Goal: Transaction & Acquisition: Book appointment/travel/reservation

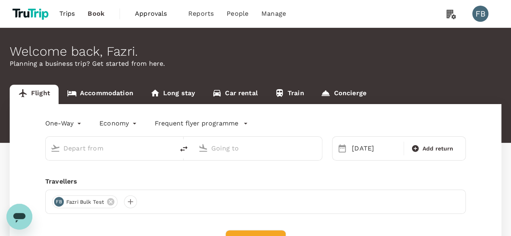
click at [103, 144] on input "text" at bounding box center [110, 148] width 94 height 13
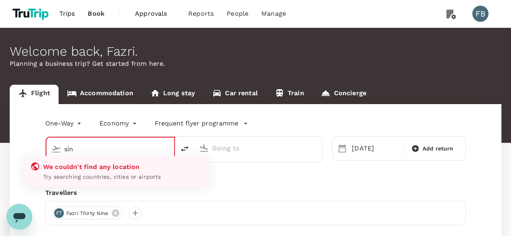
type input "Suvarnabhumi Intl (BKK)"
type input "[GEOGRAPHIC_DATA] ([PERSON_NAME])"
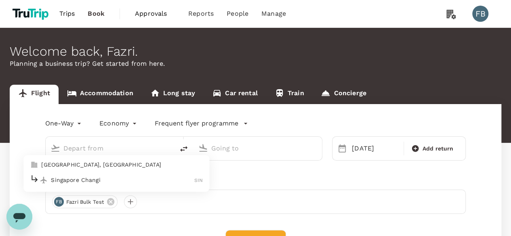
type input "Suvarnabhumi Intl (BKK)"
type input "[GEOGRAPHIC_DATA] ([PERSON_NAME])"
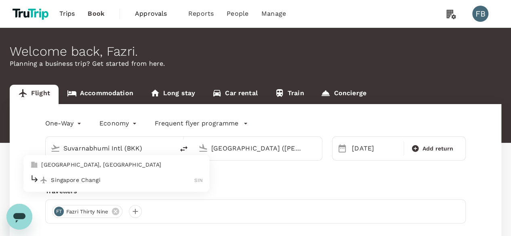
type input "Suvarnabhumi Intl (BKK)"
click at [328, 164] on div "One-Way oneway Economy economy Frequent flyer programme Suvarnabhumi Intl ([GEO…" at bounding box center [256, 197] width 492 height 186
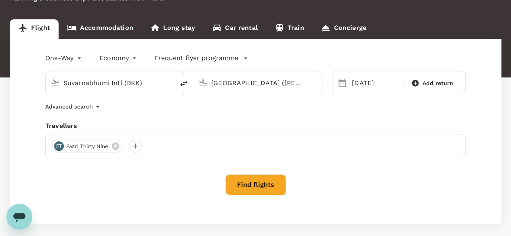
scroll to position [81, 0]
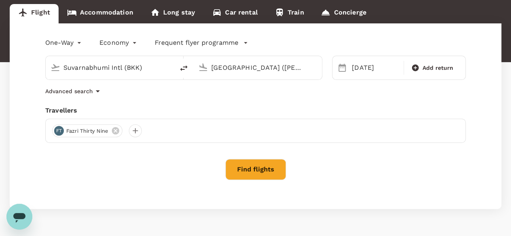
drag, startPoint x: 276, startPoint y: 161, endPoint x: 148, endPoint y: 131, distance: 130.9
click at [150, 131] on div "One-Way oneway Economy economy Frequent flyer programme Suvarnabhumi Intl (BKK)…" at bounding box center [256, 116] width 492 height 186
click at [133, 131] on div at bounding box center [135, 130] width 13 height 13
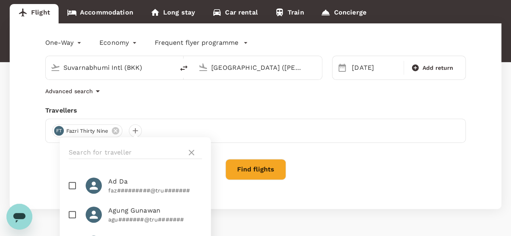
click at [71, 190] on input "checkbox" at bounding box center [72, 185] width 17 height 17
checkbox input "true"
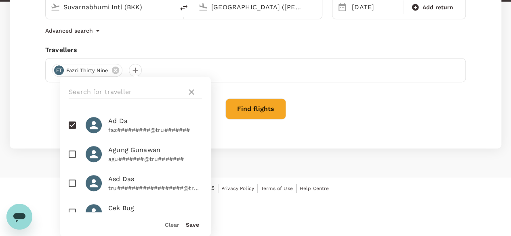
click at [194, 227] on button "Save" at bounding box center [192, 225] width 13 height 6
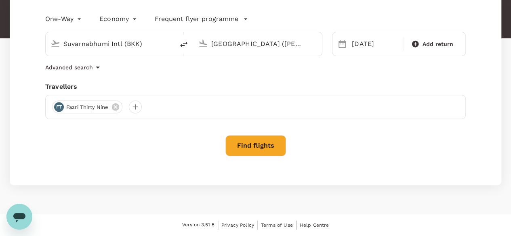
scroll to position [103, 0]
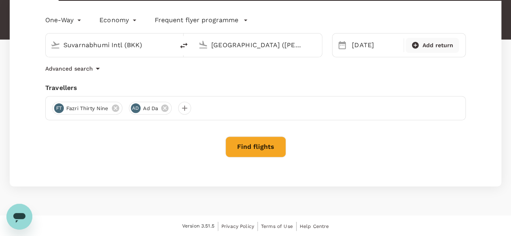
drag, startPoint x: 451, startPoint y: 49, endPoint x: 442, endPoint y: 48, distance: 8.6
click at [450, 49] on div "Add return" at bounding box center [432, 45] width 53 height 15
type input "roundtrip"
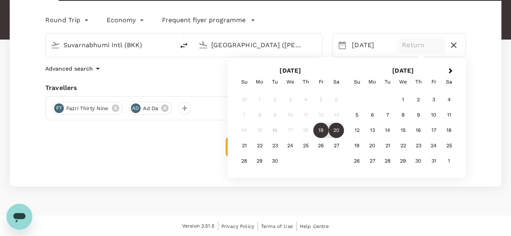
drag, startPoint x: 335, startPoint y: 131, endPoint x: 323, endPoint y: 131, distance: 12.2
click at [335, 132] on div "20" at bounding box center [336, 130] width 15 height 15
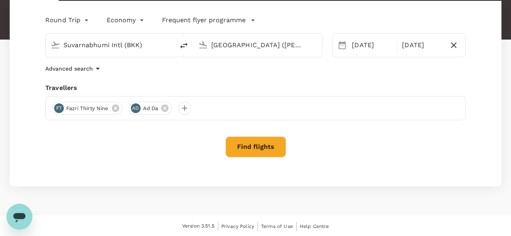
click at [248, 140] on button "Find flights" at bounding box center [256, 147] width 61 height 21
drag, startPoint x: 248, startPoint y: 143, endPoint x: 258, endPoint y: 232, distance: 90.2
click at [249, 143] on div at bounding box center [256, 148] width 32 height 22
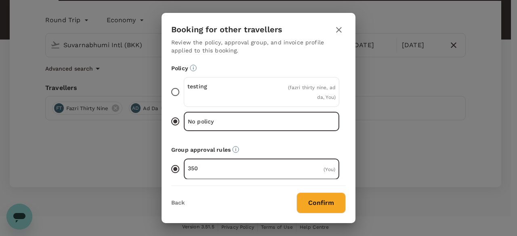
click at [304, 204] on button "Confirm" at bounding box center [321, 203] width 49 height 21
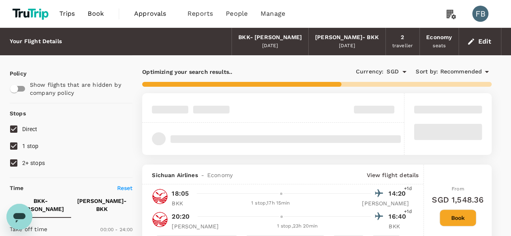
click at [461, 213] on button "Book" at bounding box center [458, 218] width 37 height 17
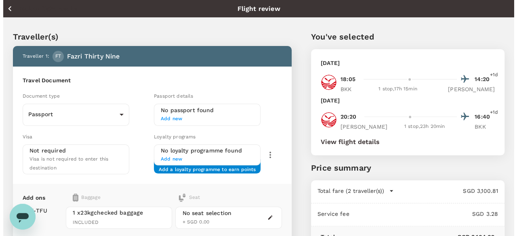
scroll to position [81, 0]
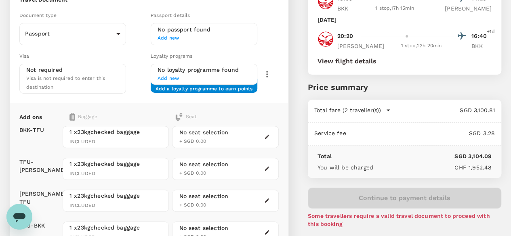
click at [289, 136] on div "Add ons Baggage Seat BKK - TFU TFU - [PERSON_NAME] [PERSON_NAME] - TFU TFU - BK…" at bounding box center [149, 180] width 279 height 155
click at [272, 133] on div at bounding box center [267, 137] width 10 height 10
click at [272, 132] on button "button" at bounding box center [267, 137] width 10 height 10
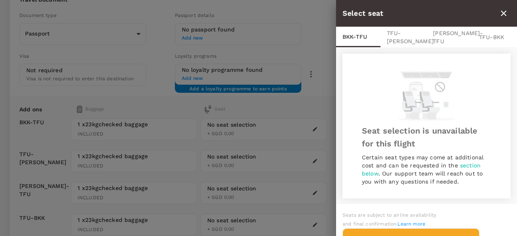
scroll to position [1, 0]
click at [396, 34] on div "TFU - [PERSON_NAME]" at bounding box center [404, 37] width 46 height 20
click at [443, 48] on div "Seat selection is unavailable for this flight Certain seat types may come at ad…" at bounding box center [426, 125] width 181 height 158
click at [448, 35] on div "[PERSON_NAME] - TFU" at bounding box center [450, 37] width 46 height 20
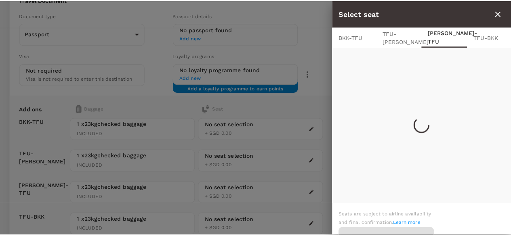
scroll to position [0, 3]
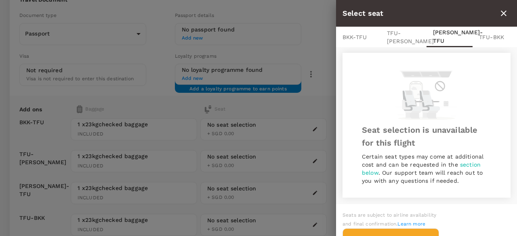
click at [499, 33] on div "TFU - BKK" at bounding box center [495, 37] width 44 height 20
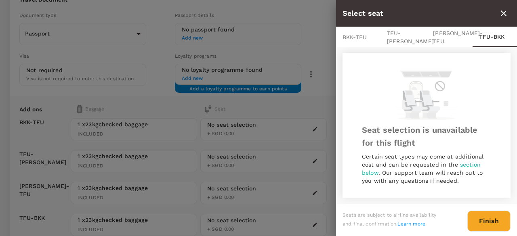
click at [503, 15] on icon "close" at bounding box center [504, 14] width 6 height 6
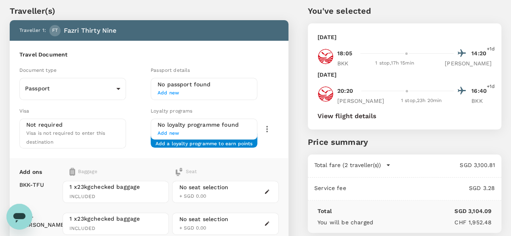
scroll to position [0, 0]
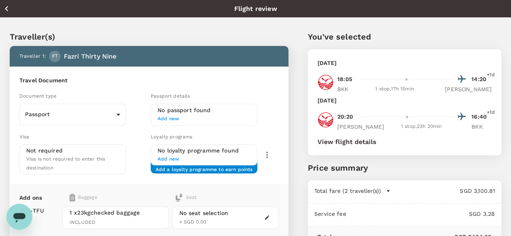
click at [11, 6] on icon "button" at bounding box center [7, 9] width 10 height 10
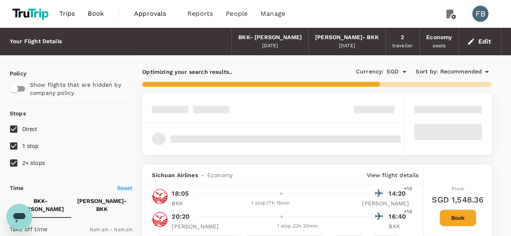
type input "1440"
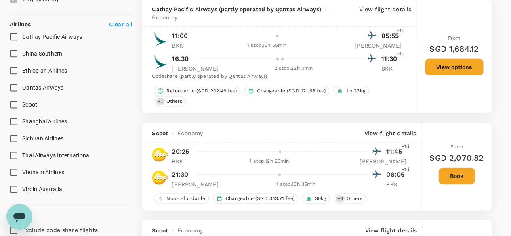
click at [459, 148] on div "From SGD 2,070.82 Book" at bounding box center [457, 167] width 54 height 88
click at [460, 168] on button "Book" at bounding box center [456, 176] width 37 height 17
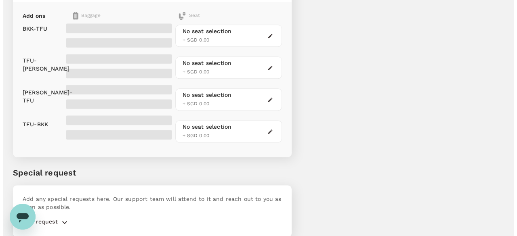
scroll to position [451, 0]
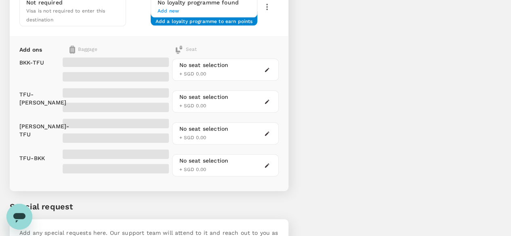
click at [272, 65] on button "button" at bounding box center [267, 70] width 10 height 10
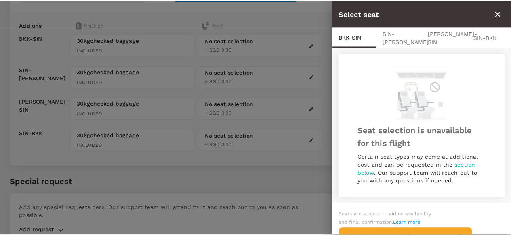
scroll to position [468, 0]
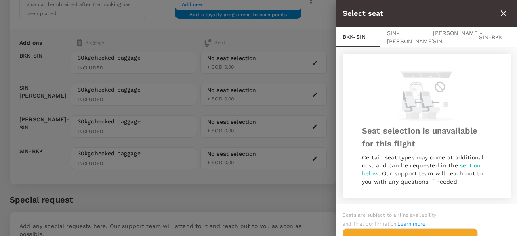
drag, startPoint x: 443, startPoint y: 29, endPoint x: 436, endPoint y: 32, distance: 7.6
click at [441, 30] on div "[PERSON_NAME] - SIN" at bounding box center [450, 37] width 46 height 20
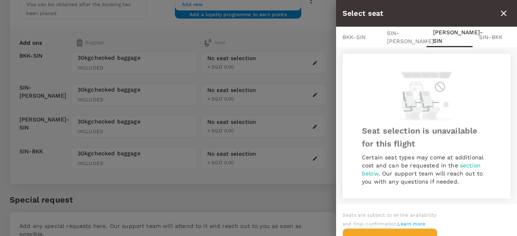
click at [490, 36] on div "SIN - BKK" at bounding box center [495, 37] width 44 height 20
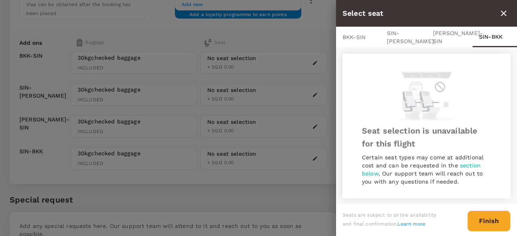
click at [248, 59] on div at bounding box center [258, 118] width 517 height 236
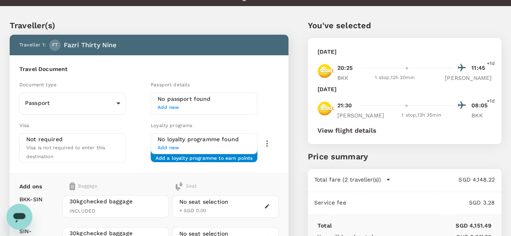
scroll to position [0, 0]
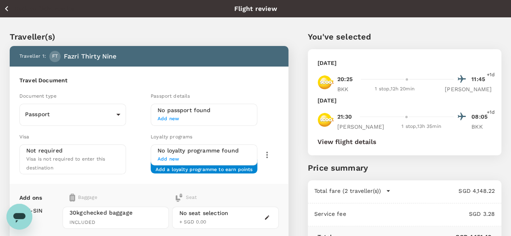
click at [15, 5] on p "Back to flight results" at bounding box center [44, 8] width 59 height 8
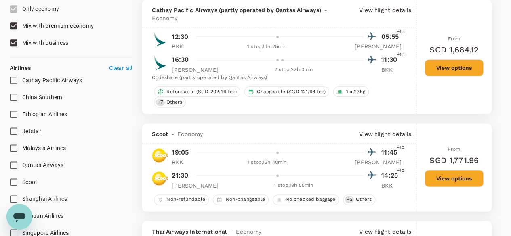
type input "1440"
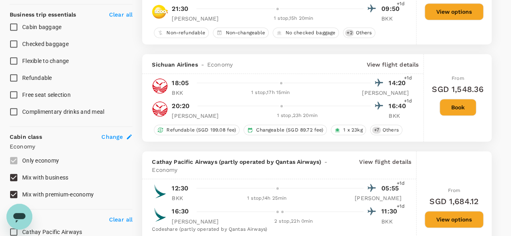
scroll to position [242, 0]
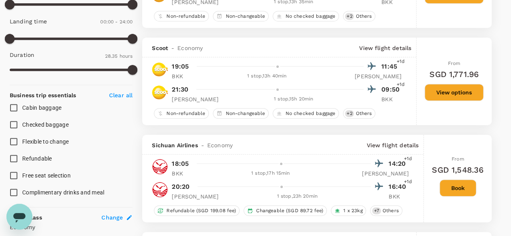
click at [58, 173] on span "Free seat selection" at bounding box center [46, 176] width 48 height 6
click at [22, 167] on input "Free seat selection" at bounding box center [13, 175] width 17 height 17
checkbox input "true"
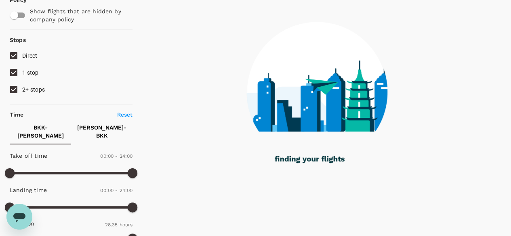
scroll to position [81, 0]
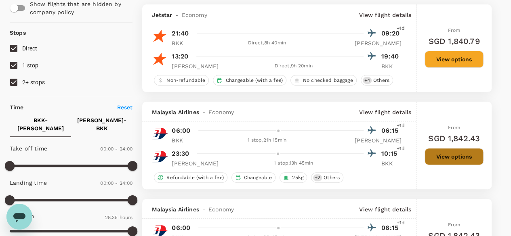
click at [449, 152] on button "View options" at bounding box center [454, 156] width 59 height 17
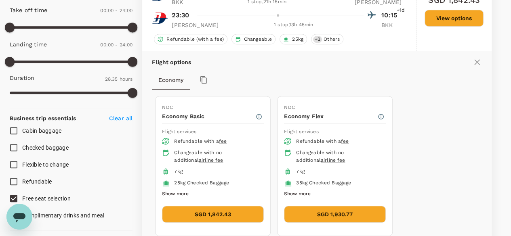
scroll to position [263, 0]
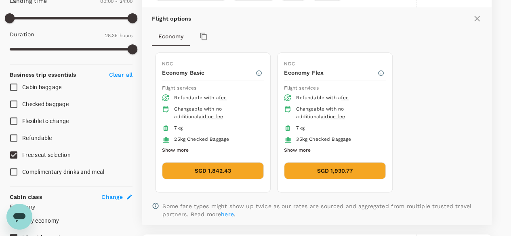
click at [187, 159] on div "NDC Economy Basic Flight services Refundable with a fee Changeable with no addi…" at bounding box center [213, 122] width 115 height 139
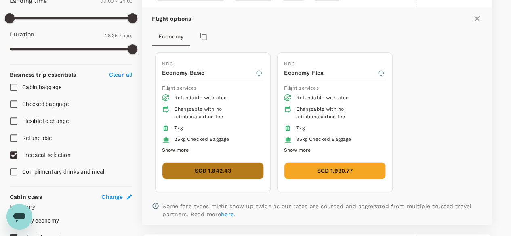
click at [189, 162] on button "SGD 1,842.43" at bounding box center [213, 170] width 102 height 17
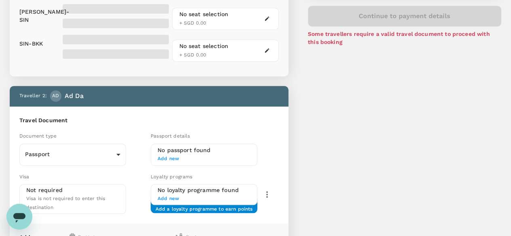
scroll to position [230, 0]
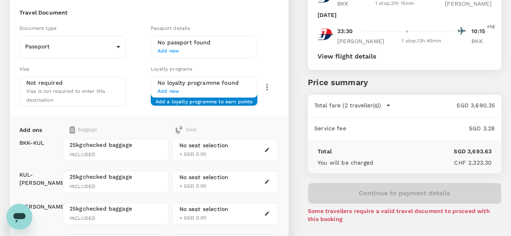
click at [272, 145] on button "button" at bounding box center [267, 150] width 10 height 10
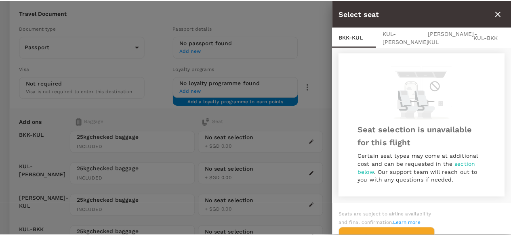
scroll to position [0, 0]
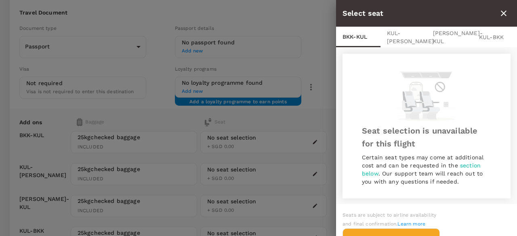
click at [421, 36] on div "KUL - MEL" at bounding box center [404, 37] width 46 height 20
click at [493, 34] on div "KUL - BKK" at bounding box center [495, 37] width 44 height 20
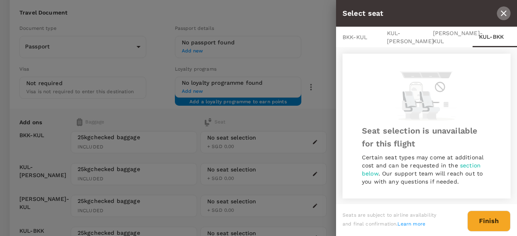
click at [505, 13] on icon "close" at bounding box center [504, 13] width 10 height 10
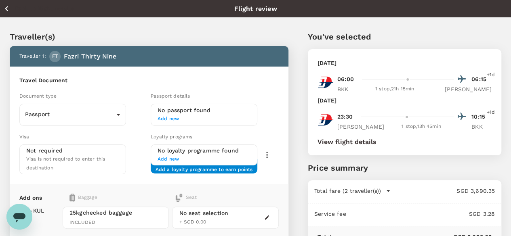
click at [16, 6] on p "Back to flight results" at bounding box center [44, 8] width 59 height 8
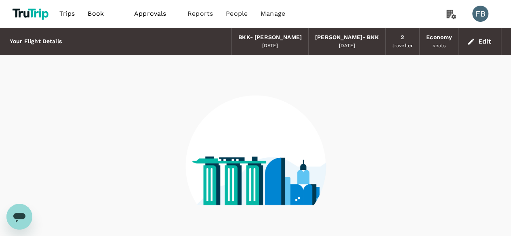
scroll to position [64, 0]
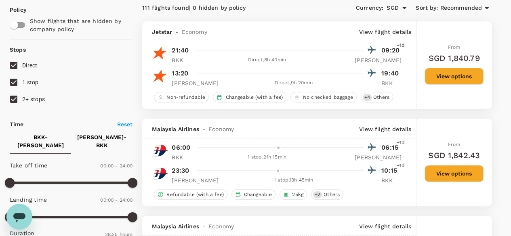
click at [455, 65] on div "From SGD 1,840.79 View options" at bounding box center [454, 65] width 59 height 88
click at [453, 68] on button "View options" at bounding box center [454, 76] width 59 height 17
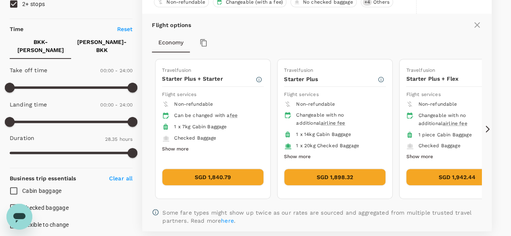
scroll to position [166, 0]
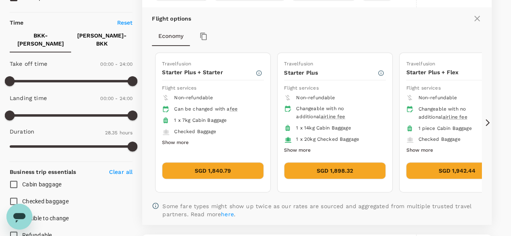
click at [223, 169] on button "SGD 1,840.79" at bounding box center [213, 170] width 102 height 17
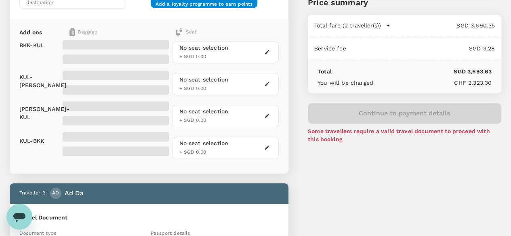
scroll to position [132, 0]
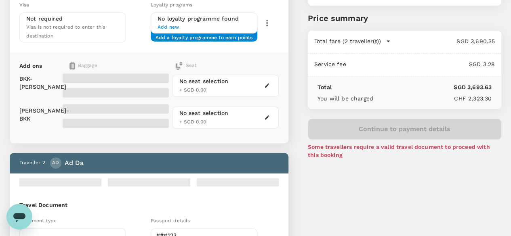
click at [272, 81] on div at bounding box center [267, 86] width 10 height 10
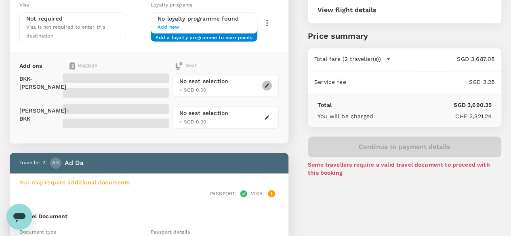
click at [270, 83] on icon "button" at bounding box center [267, 86] width 6 height 6
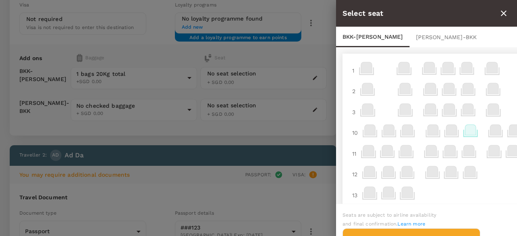
scroll to position [1, 0]
click at [475, 126] on icon at bounding box center [470, 129] width 11 height 11
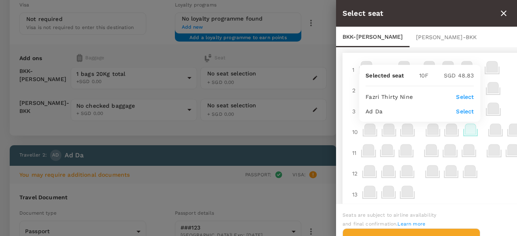
click at [467, 110] on p "Select" at bounding box center [465, 111] width 18 height 8
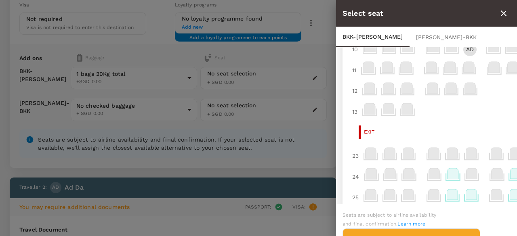
scroll to position [242, 0]
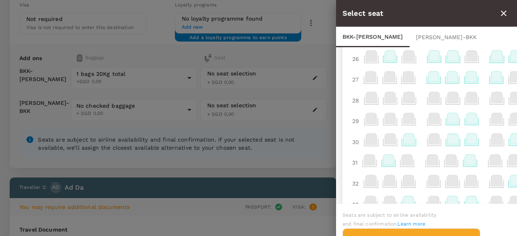
click at [468, 110] on div at bounding box center [472, 100] width 19 height 21
click at [469, 119] on icon at bounding box center [471, 118] width 11 height 11
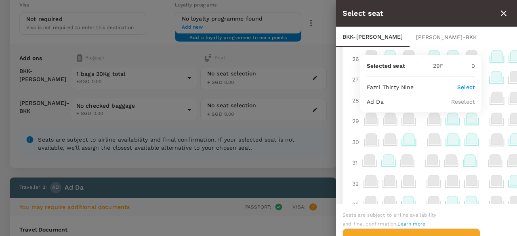
click at [474, 86] on p "Select" at bounding box center [466, 87] width 18 height 8
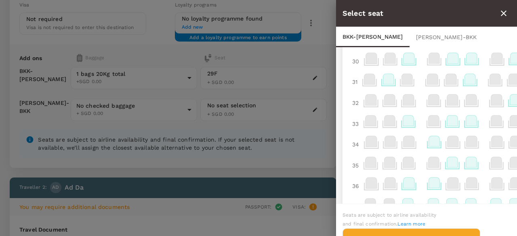
scroll to position [404, 0]
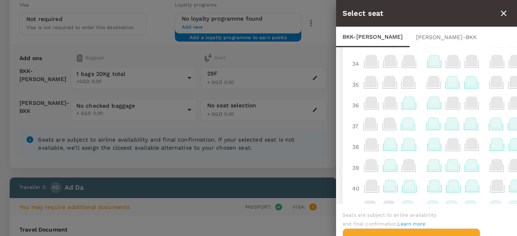
click at [425, 114] on div "36" at bounding box center [450, 105] width 202 height 21
click at [436, 107] on icon at bounding box center [434, 102] width 11 height 11
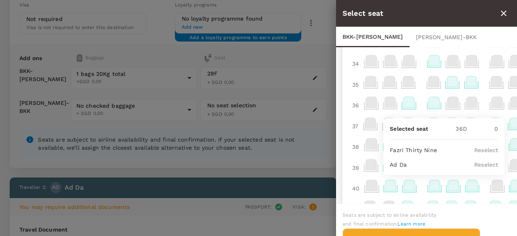
click at [436, 39] on div "BKK - [PERSON_NAME] [PERSON_NAME] - BKK" at bounding box center [426, 37] width 181 height 20
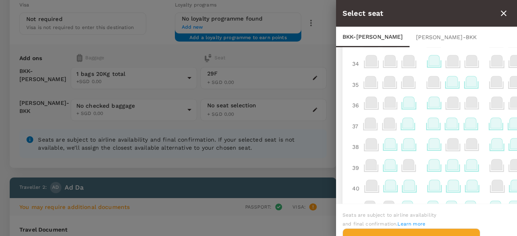
click at [410, 36] on div "[PERSON_NAME] - BKK" at bounding box center [447, 37] width 74 height 20
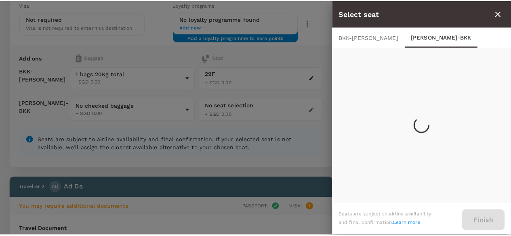
scroll to position [0, 0]
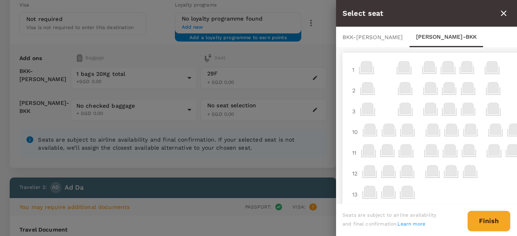
click at [491, 224] on button "Finish" at bounding box center [489, 221] width 43 height 21
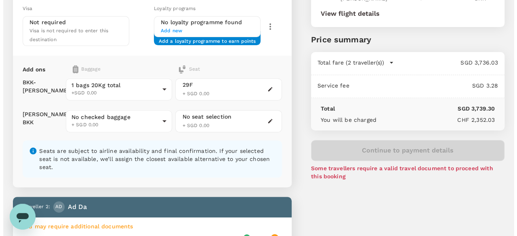
scroll to position [371, 0]
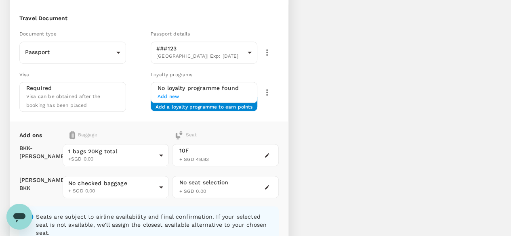
click at [278, 144] on div "10F + SGD 48.83" at bounding box center [225, 155] width 106 height 22
click at [272, 151] on button "button" at bounding box center [267, 156] width 10 height 10
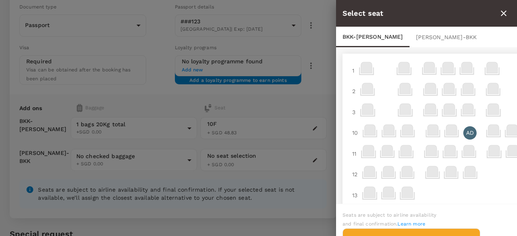
click at [474, 132] on p "AD" at bounding box center [470, 133] width 8 height 8
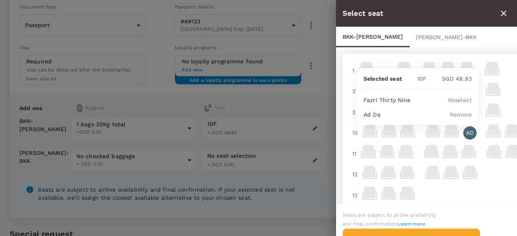
click at [464, 117] on p "Remove" at bounding box center [461, 115] width 22 height 8
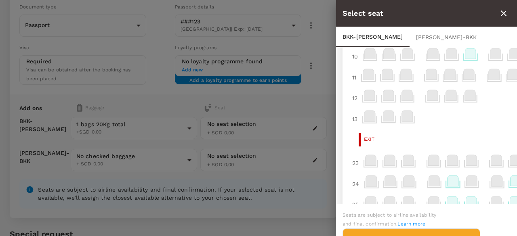
scroll to position [81, 0]
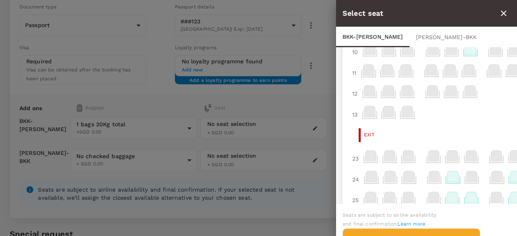
click at [411, 38] on div "[PERSON_NAME] - BKK" at bounding box center [447, 37] width 74 height 20
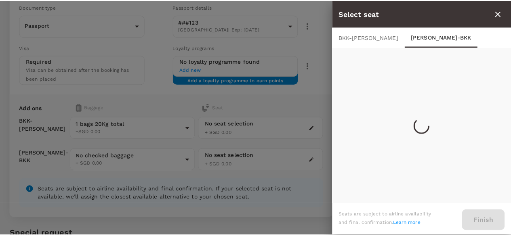
scroll to position [1, 0]
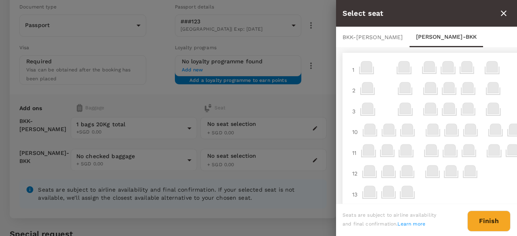
click at [498, 211] on div "Seats are subject to airline availability and final confirmation. Learn more Fi…" at bounding box center [426, 220] width 181 height 32
click at [497, 213] on button "Finish" at bounding box center [489, 221] width 43 height 21
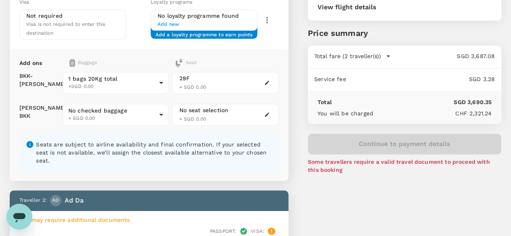
scroll to position [129, 0]
